Goal: Information Seeking & Learning: Learn about a topic

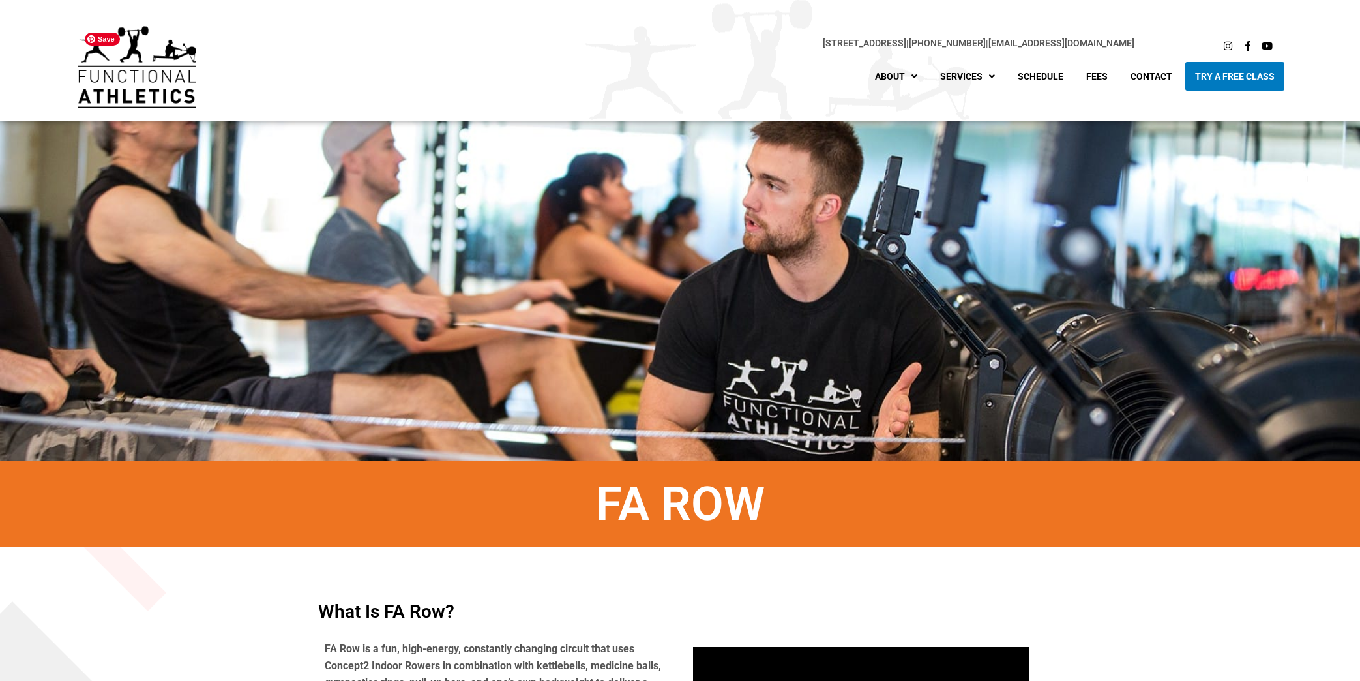
click at [188, 82] on img at bounding box center [137, 66] width 118 height 81
click at [132, 69] on img at bounding box center [137, 66] width 118 height 81
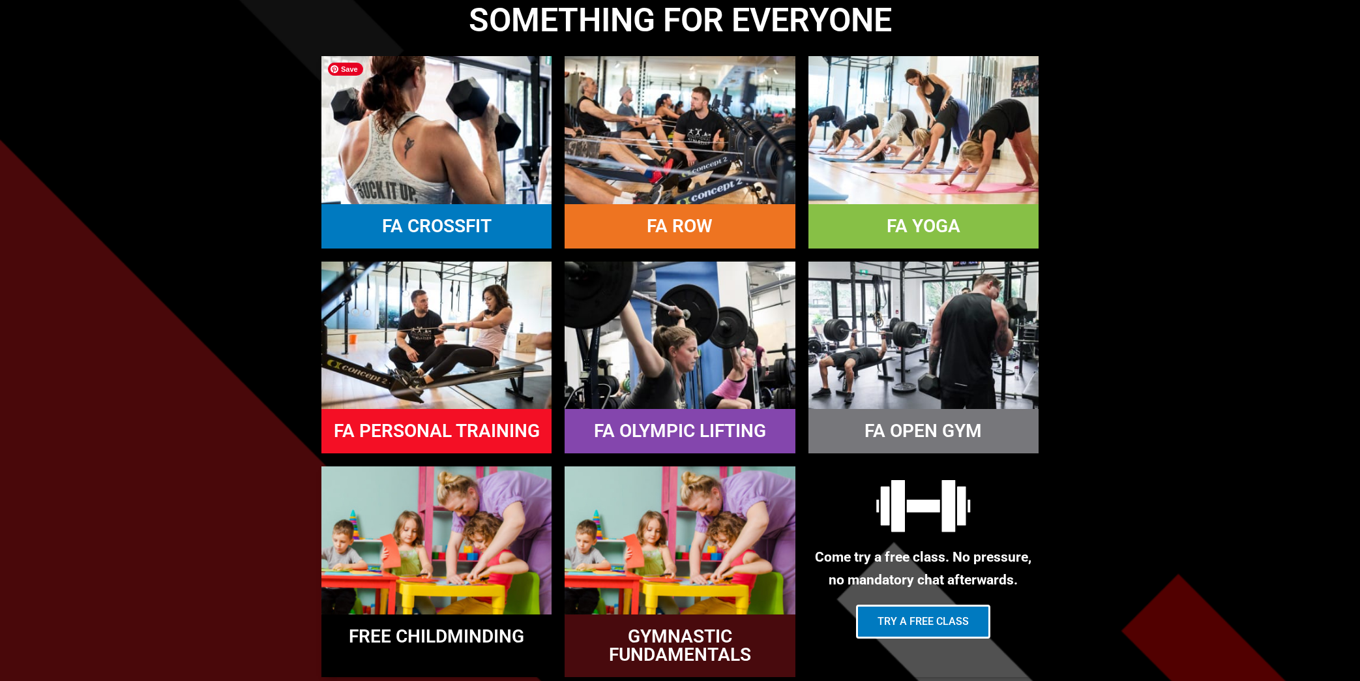
scroll to position [1325, 0]
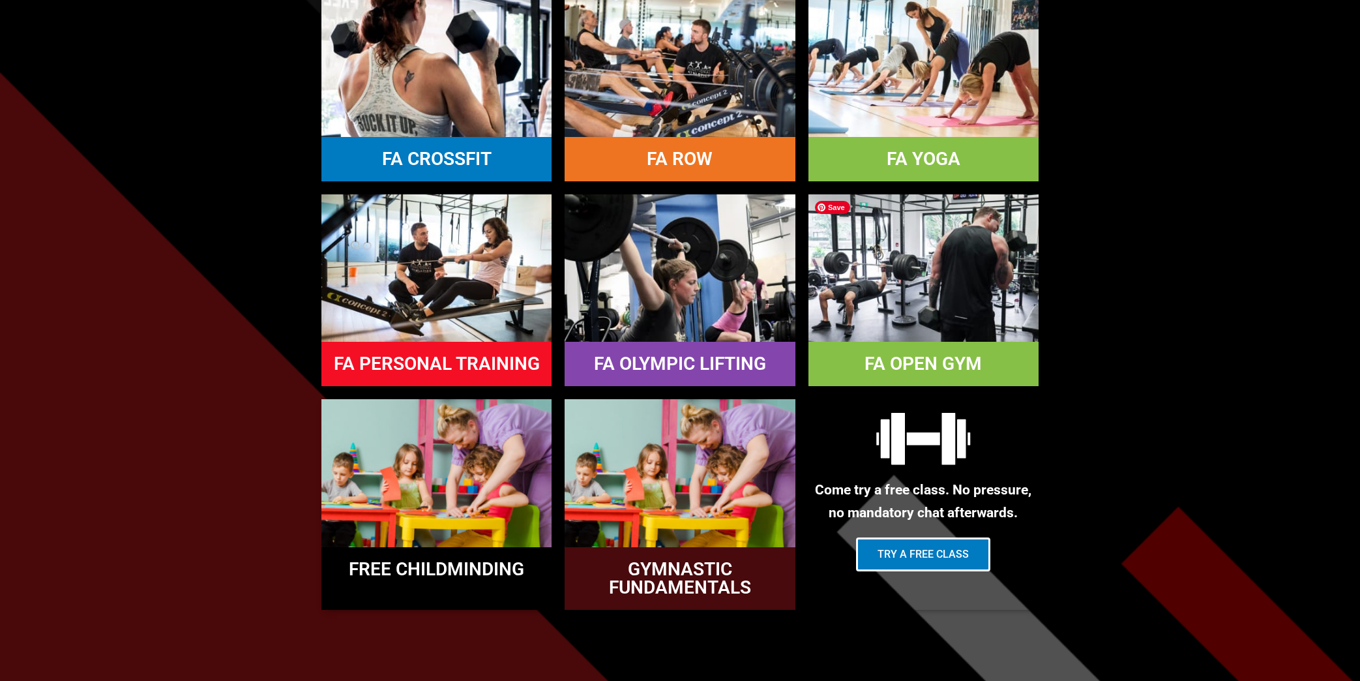
click at [976, 274] on img at bounding box center [923, 267] width 230 height 147
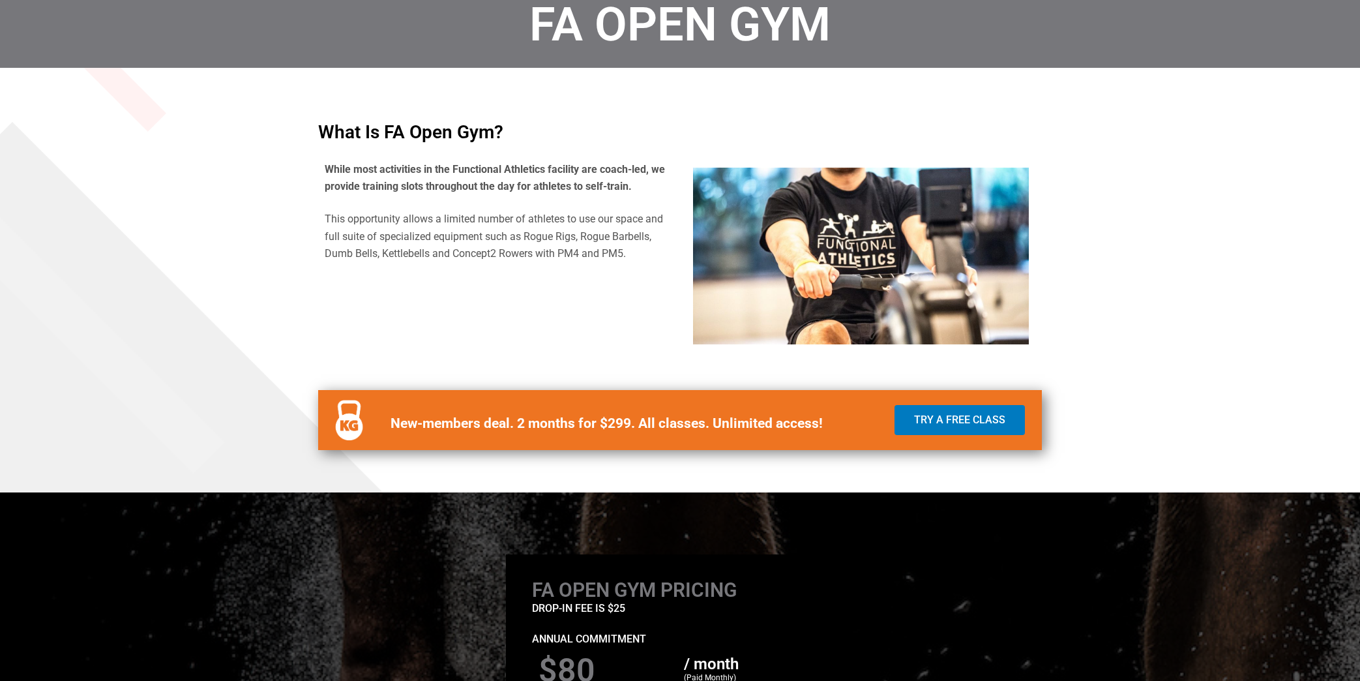
scroll to position [482, 0]
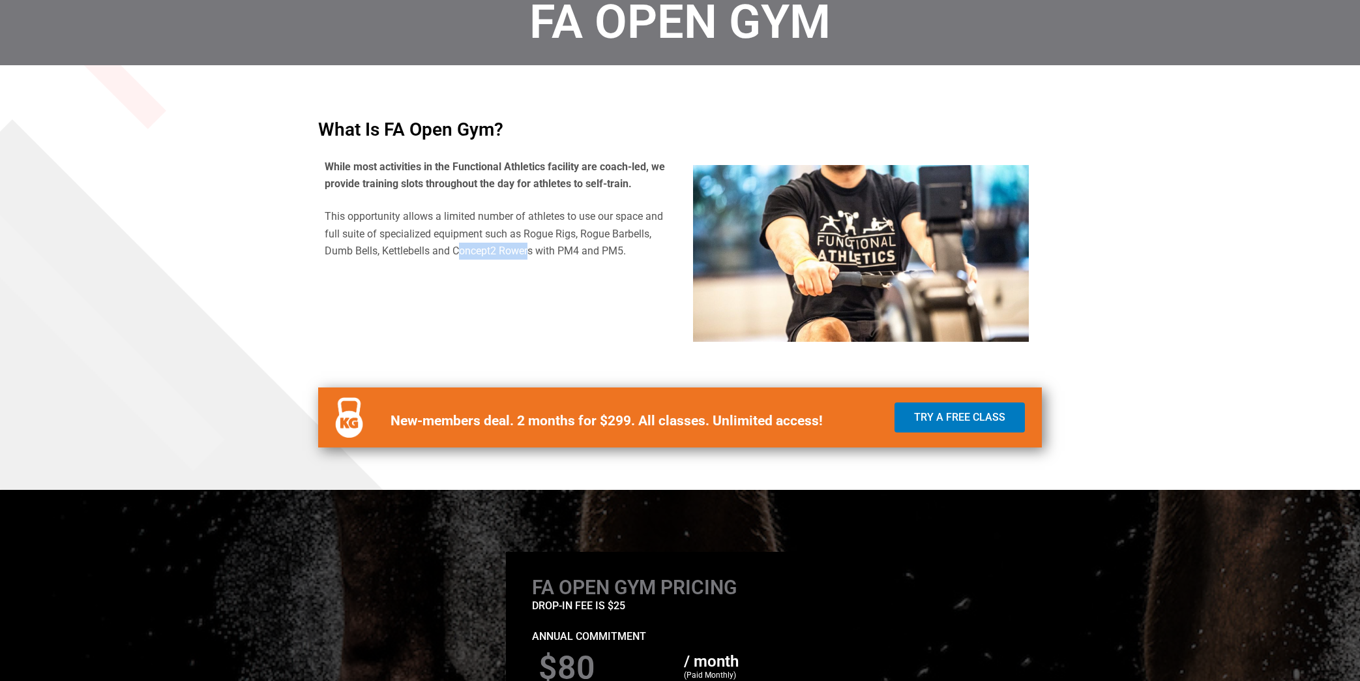
drag, startPoint x: 531, startPoint y: 250, endPoint x: 457, endPoint y: 250, distance: 73.7
click at [457, 250] on p "This opportunity allows a limited number of athletes to use our space and full …" at bounding box center [499, 233] width 349 height 51
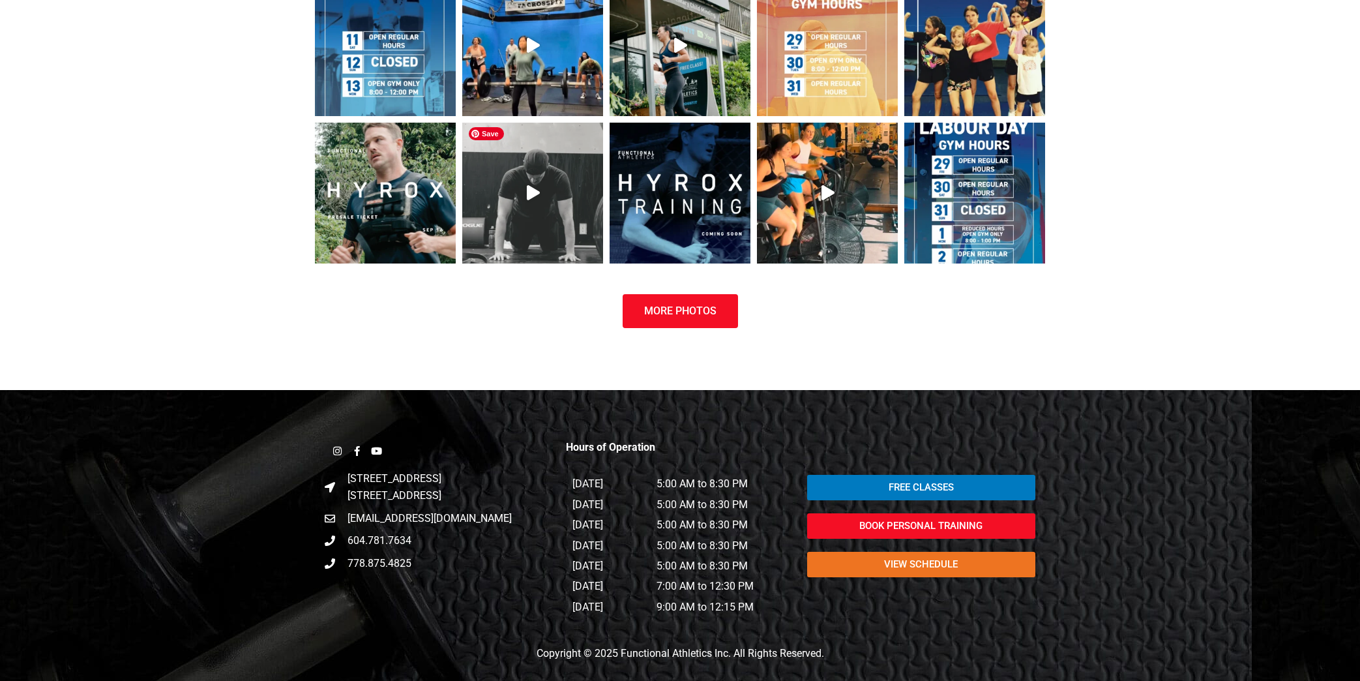
scroll to position [0, 0]
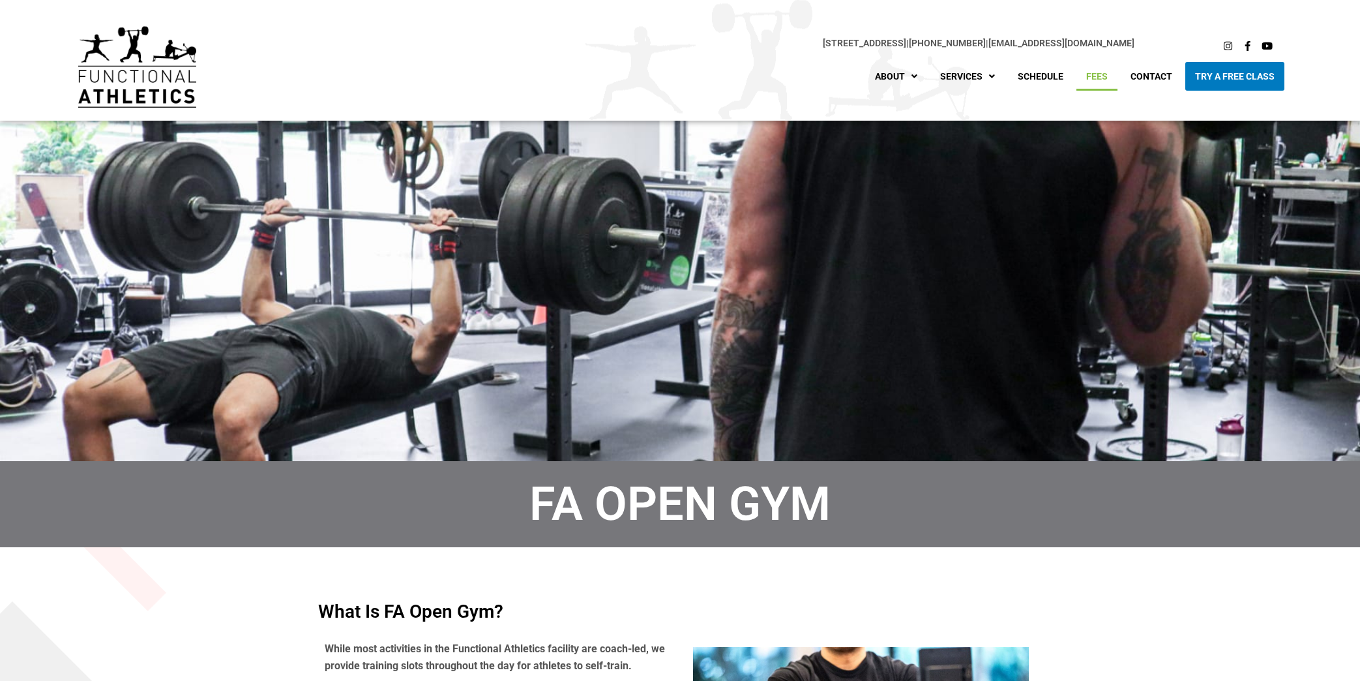
click at [1090, 75] on link "Fees" at bounding box center [1096, 76] width 41 height 29
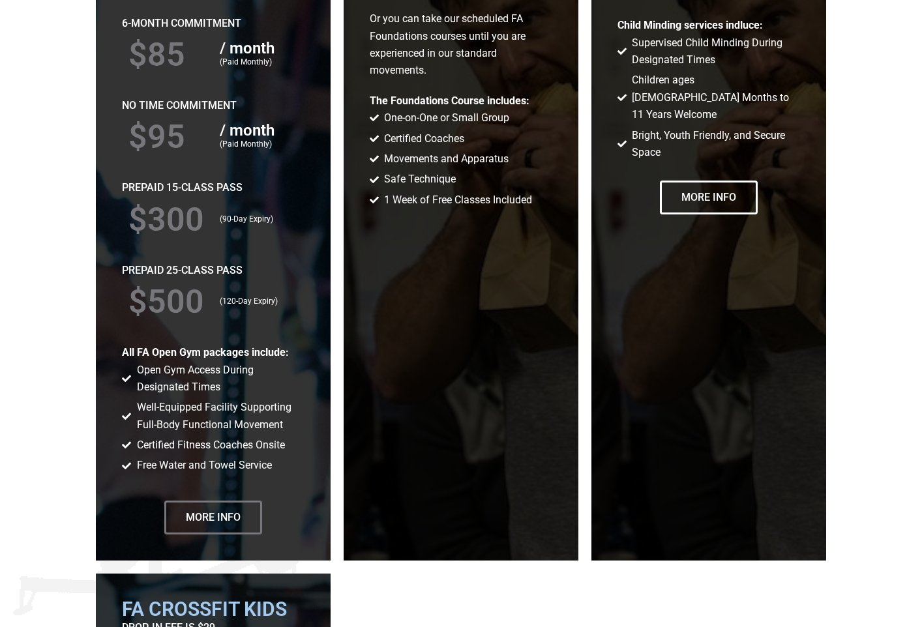
scroll to position [2378, 0]
